Goal: Task Accomplishment & Management: Use online tool/utility

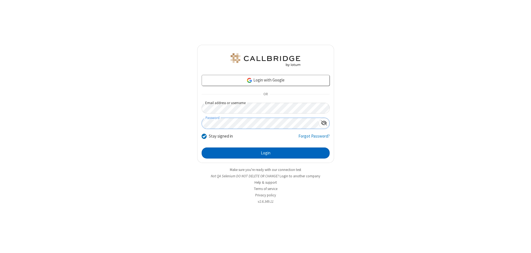
click at [266, 153] on button "Login" at bounding box center [266, 153] width 128 height 11
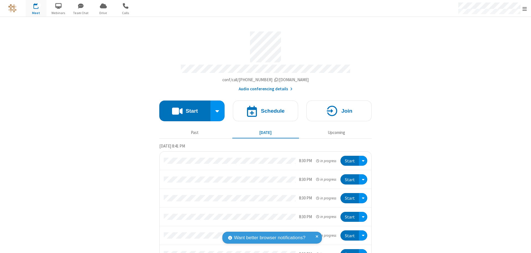
click at [183, 108] on button "Start" at bounding box center [184, 111] width 51 height 21
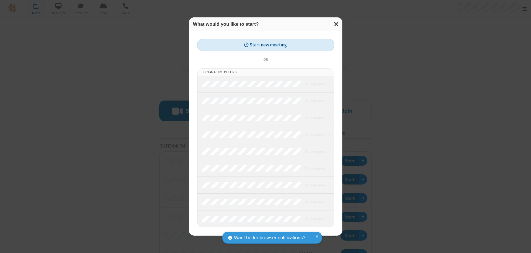
click at [266, 45] on button "Start new meeting" at bounding box center [265, 45] width 137 height 12
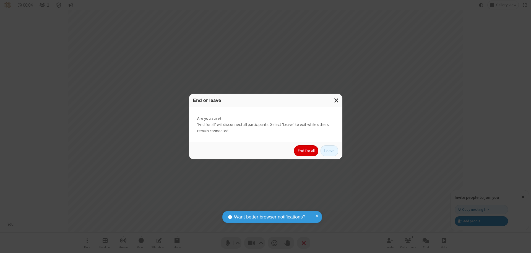
click at [306, 151] on button "End for all" at bounding box center [306, 150] width 24 height 11
